Goal: Book appointment/travel/reservation

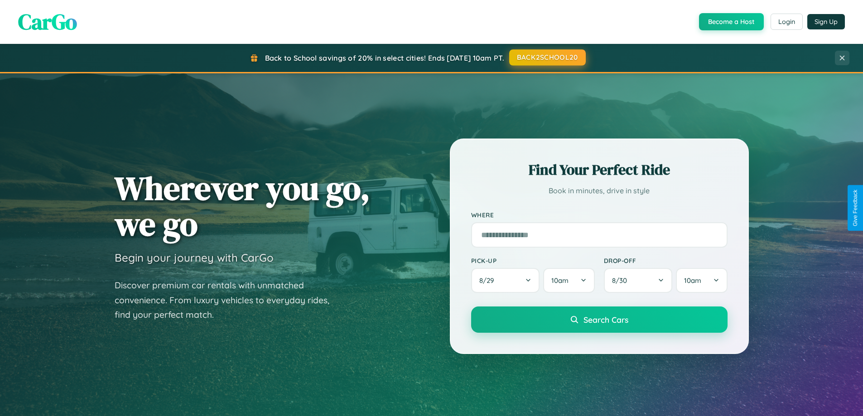
click at [547, 58] on button "BACK2SCHOOL20" at bounding box center [547, 57] width 77 height 16
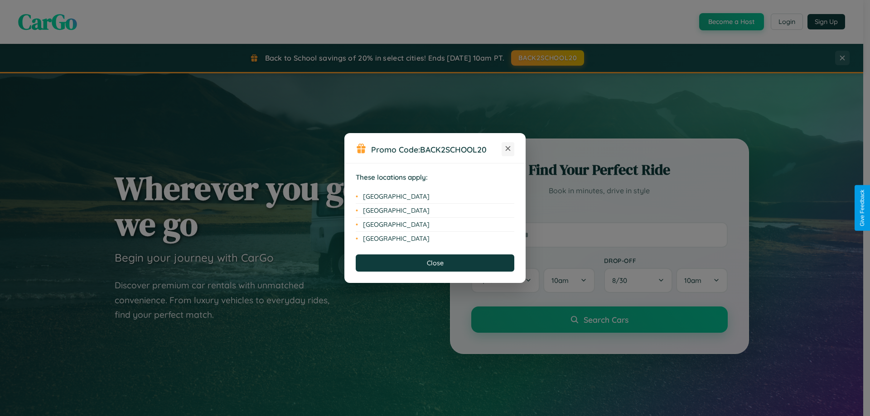
click at [508, 149] on icon at bounding box center [508, 148] width 5 height 5
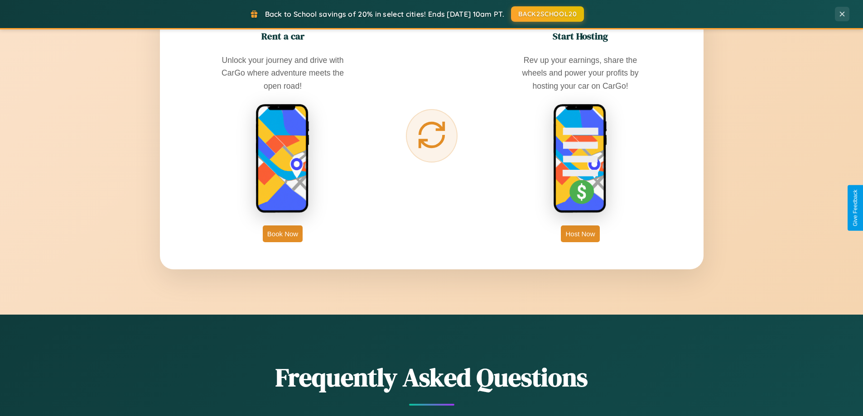
scroll to position [1456, 0]
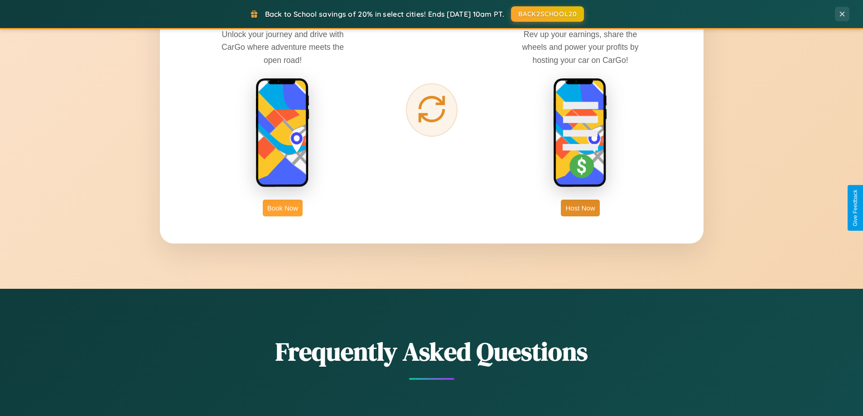
click at [283, 208] on button "Book Now" at bounding box center [283, 208] width 40 height 17
